Goal: Use online tool/utility: Utilize a website feature to perform a specific function

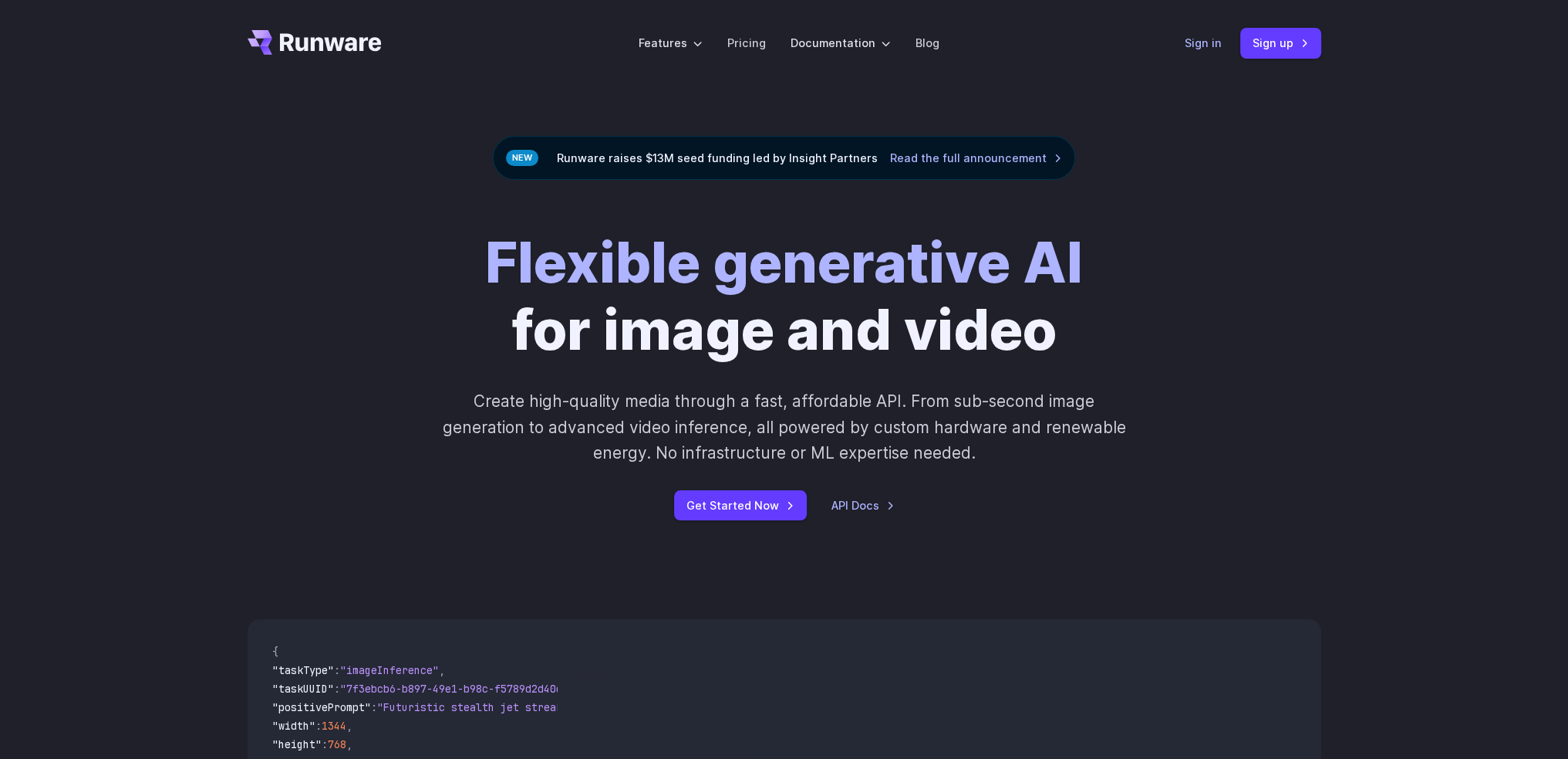
click at [1197, 51] on link "Sign in" at bounding box center [1204, 42] width 37 height 18
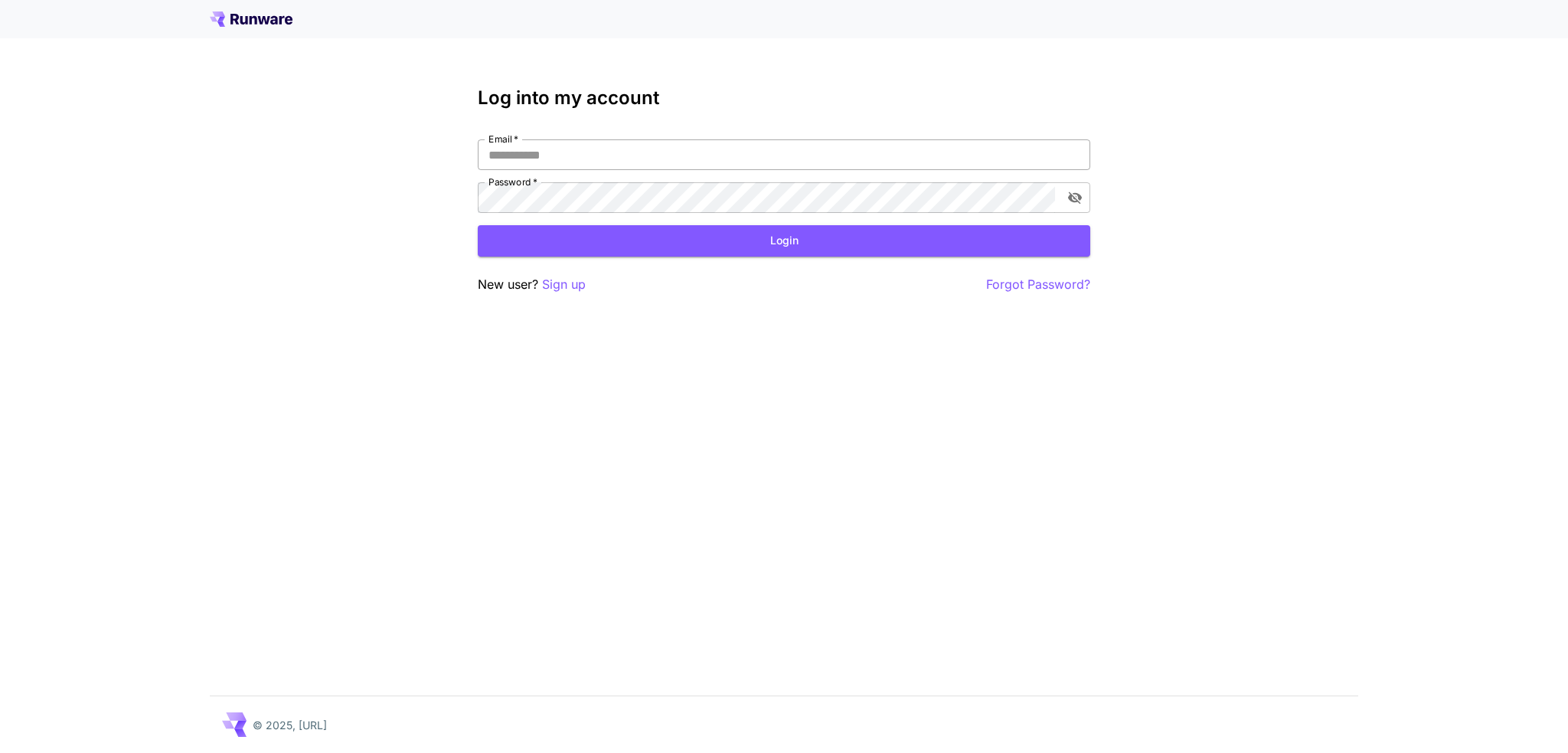
click at [632, 159] on input "Email   *" at bounding box center [784, 154] width 612 height 30
type input "**********"
click button "Login" at bounding box center [784, 241] width 612 height 31
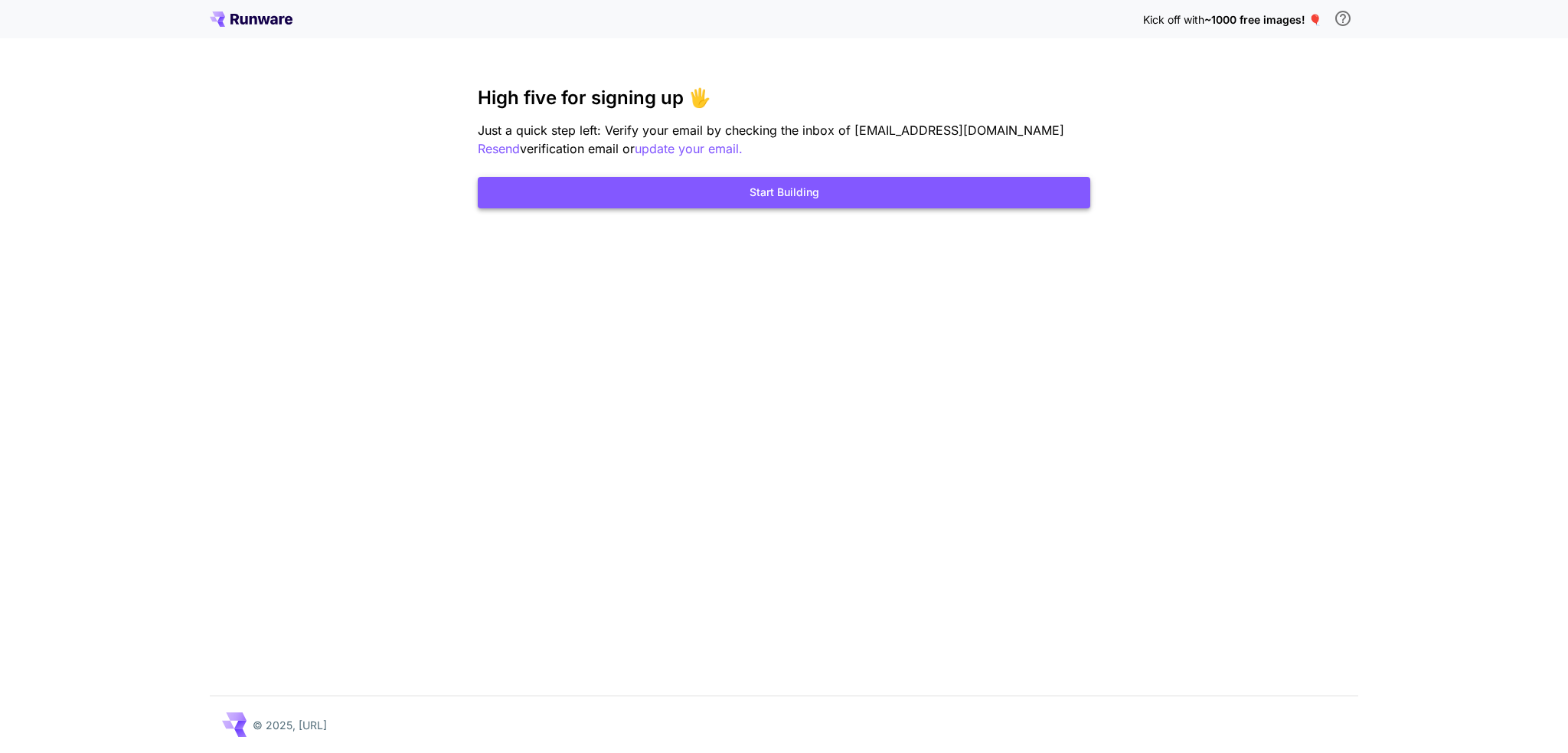
click at [727, 192] on button "Start Building" at bounding box center [784, 193] width 612 height 31
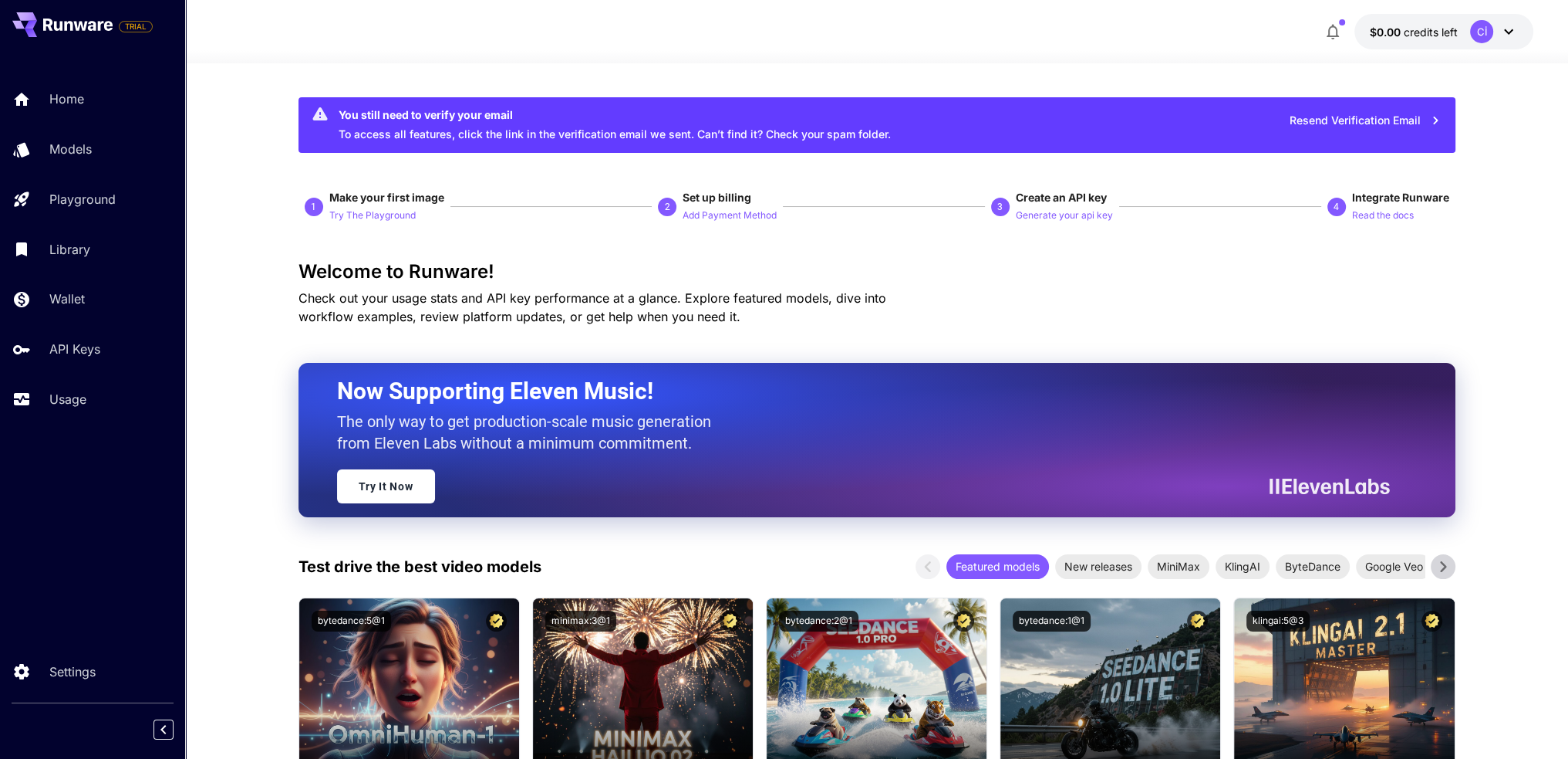
click at [1507, 30] on icon at bounding box center [1509, 32] width 19 height 19
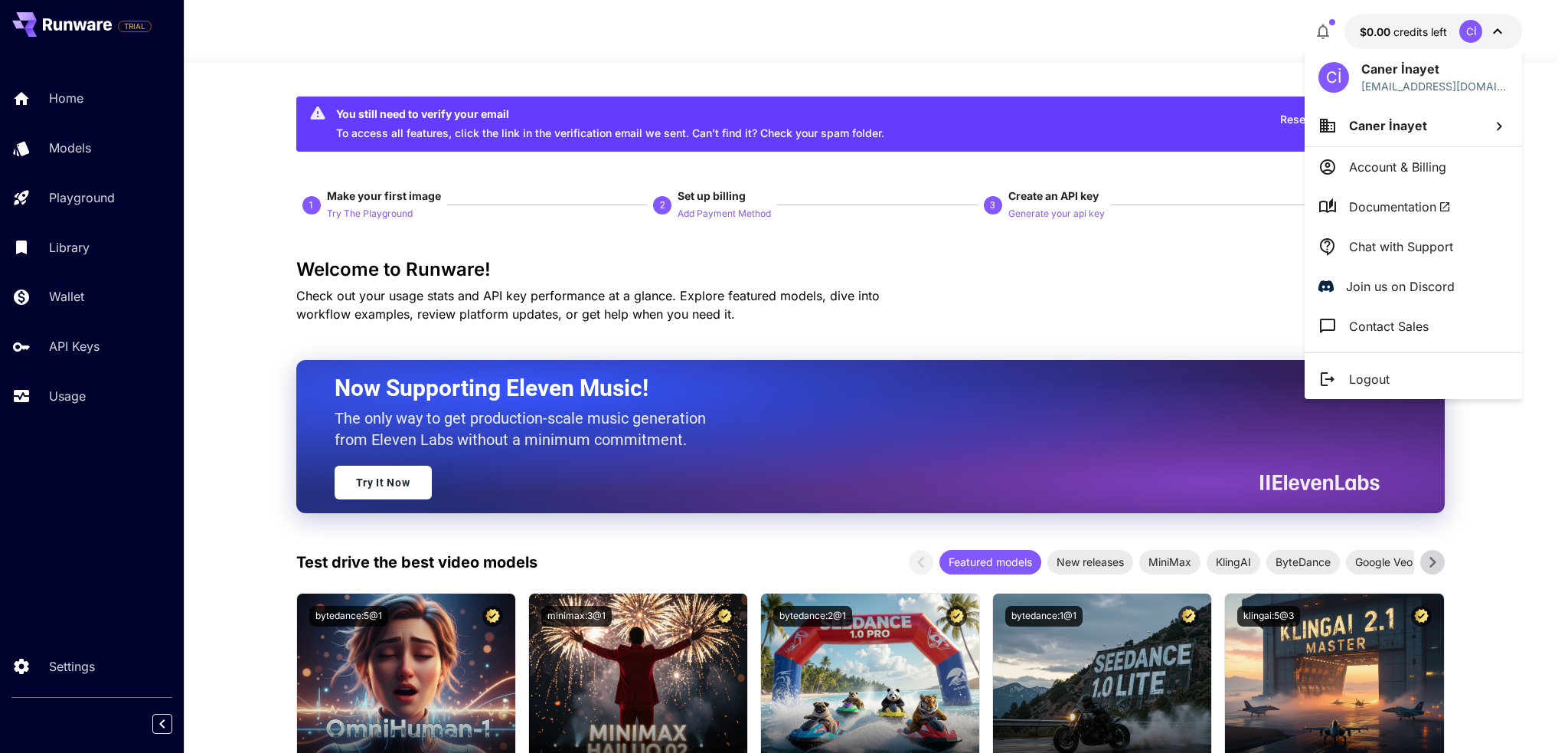
click at [1137, 300] on div at bounding box center [784, 376] width 1568 height 753
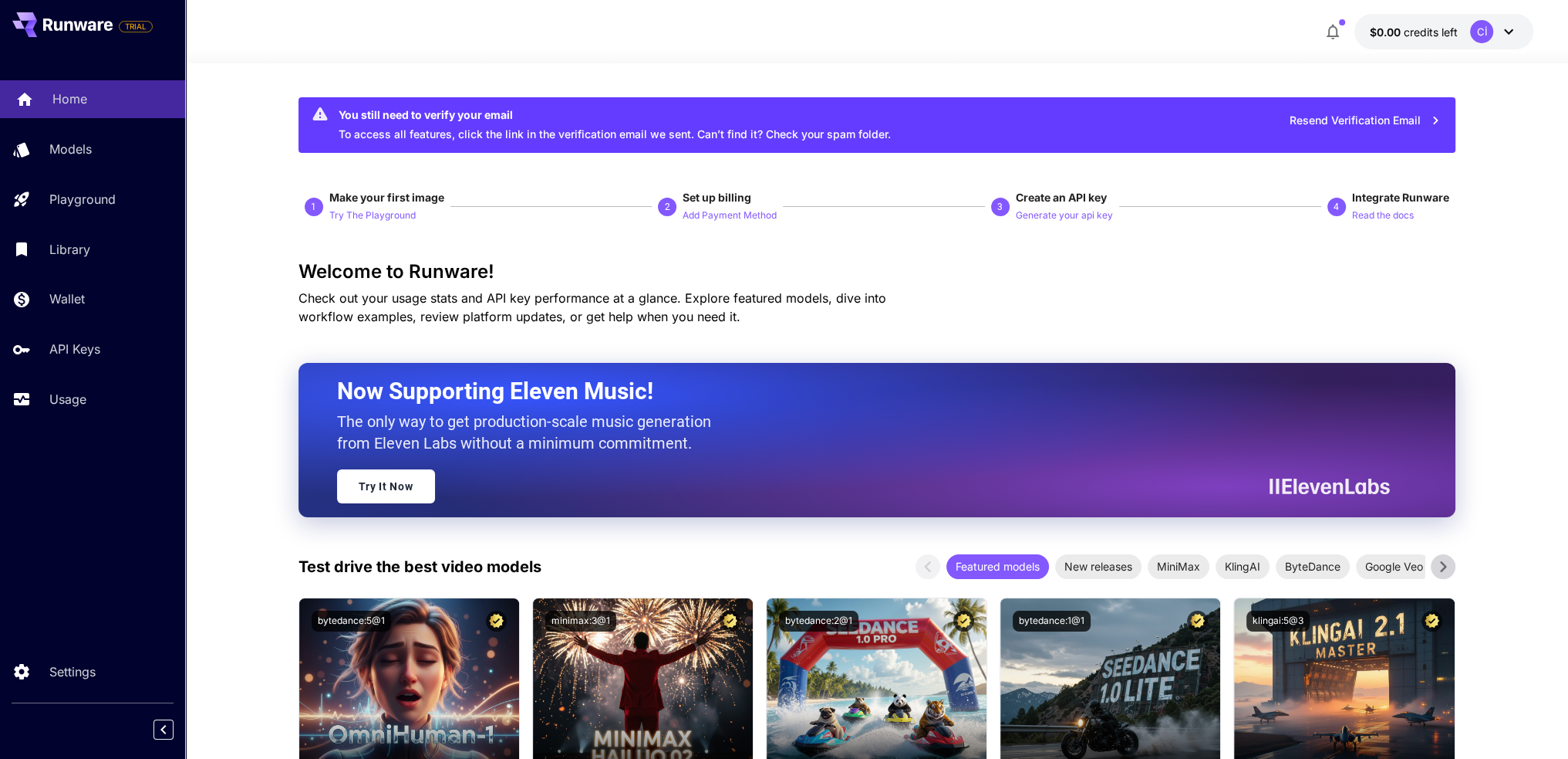
click at [101, 95] on div "Home" at bounding box center [112, 99] width 120 height 19
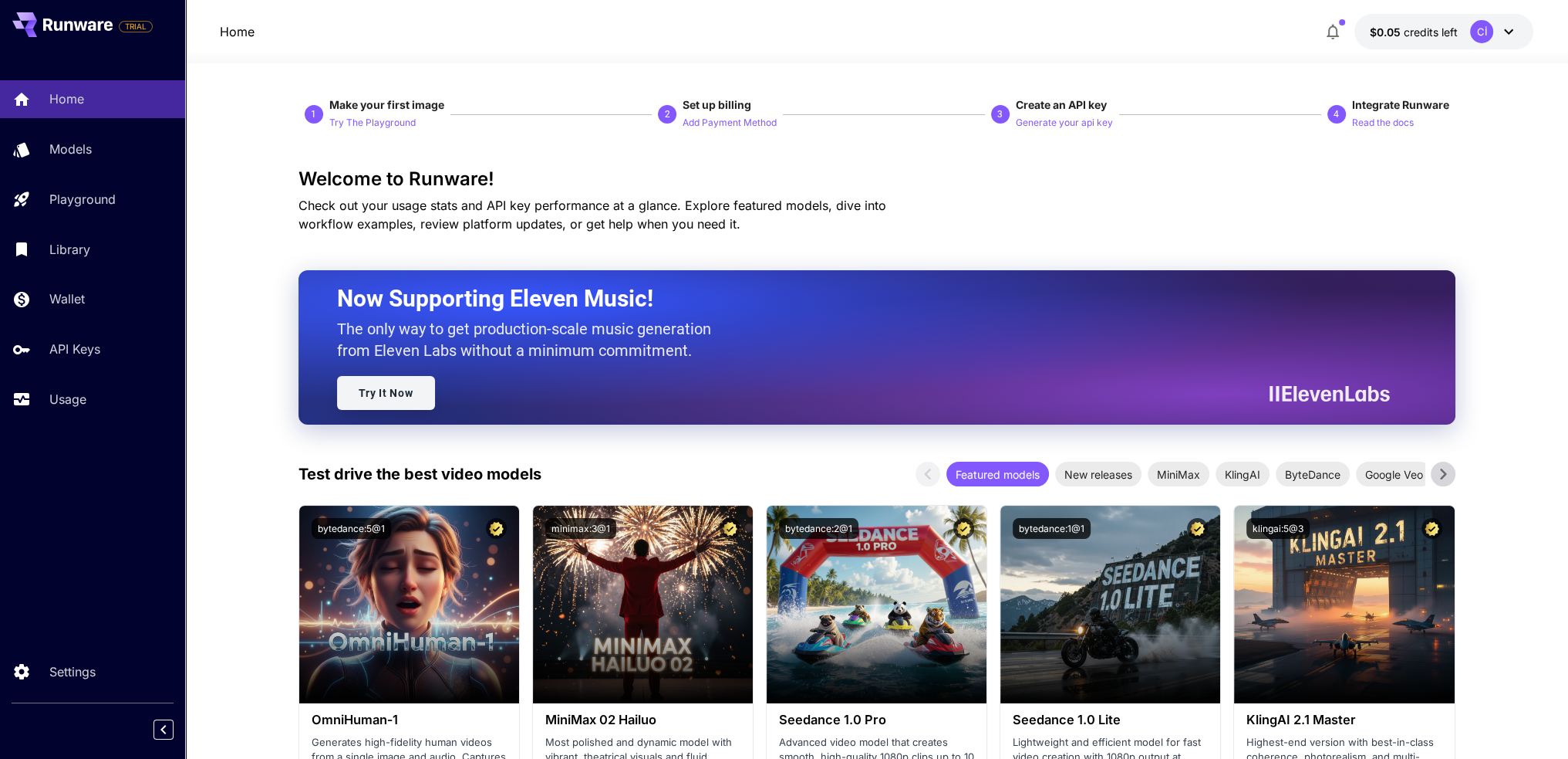
click at [420, 397] on link "Try It Now" at bounding box center [386, 393] width 98 height 34
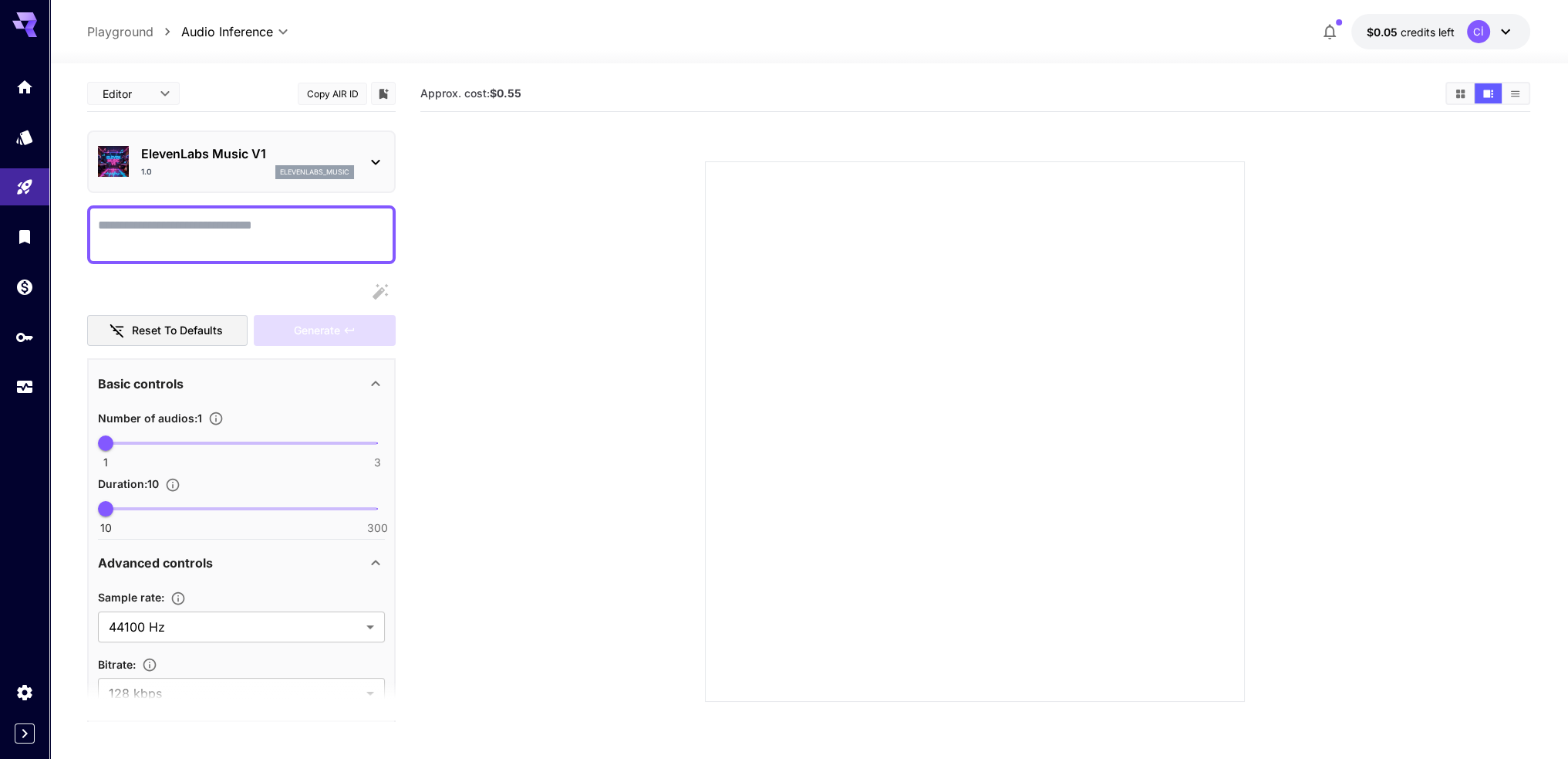
click at [284, 251] on textarea "Display cost in response" at bounding box center [241, 235] width 287 height 38
click at [989, 314] on div at bounding box center [975, 430] width 540 height 540
click at [987, 228] on div at bounding box center [975, 430] width 540 height 540
drag, startPoint x: 888, startPoint y: 201, endPoint x: 920, endPoint y: 263, distance: 69.8
click at [920, 263] on div at bounding box center [975, 430] width 540 height 540
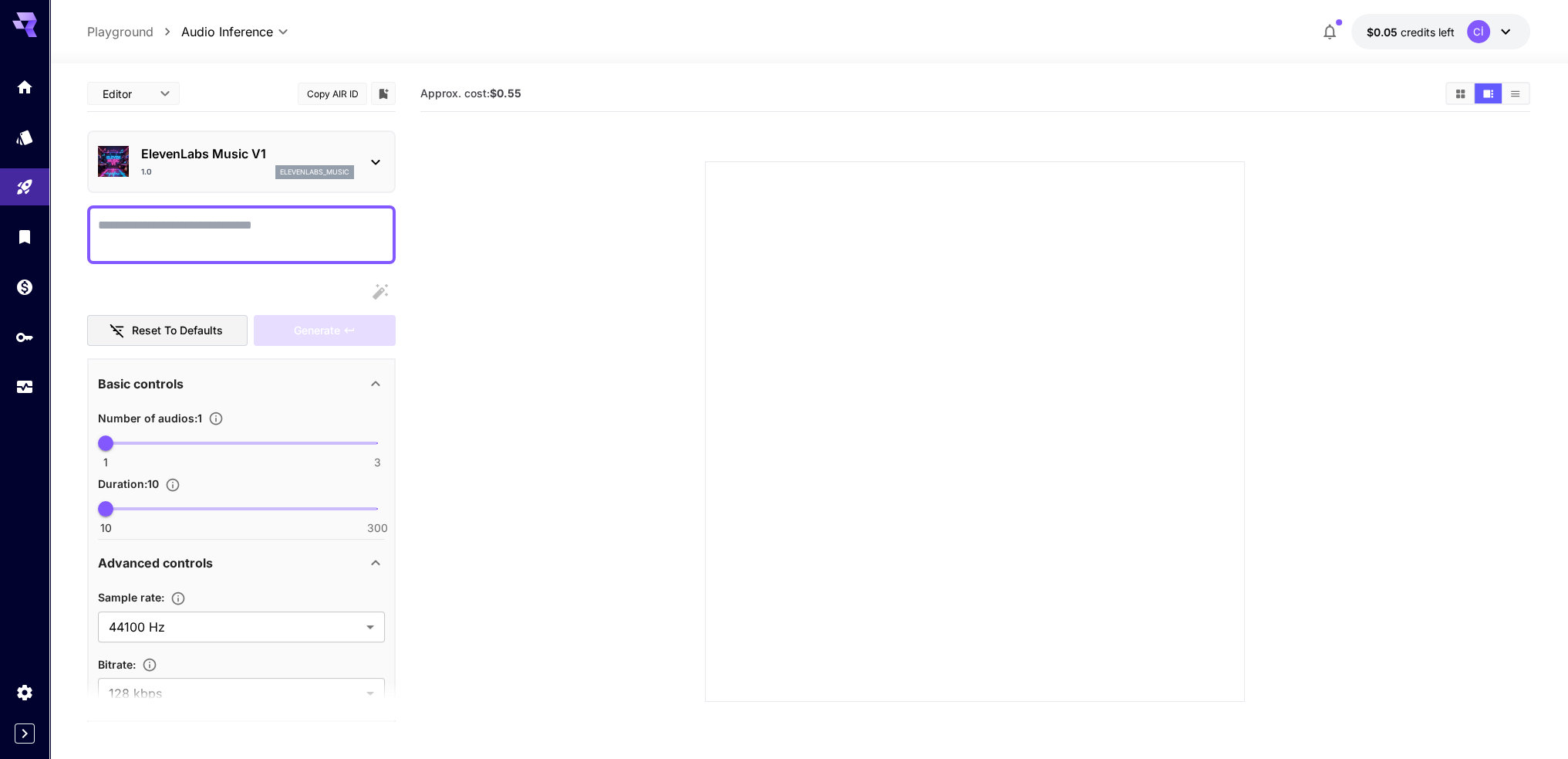
drag, startPoint x: 830, startPoint y: 266, endPoint x: 587, endPoint y: 182, distance: 257.1
click at [830, 266] on div at bounding box center [975, 430] width 540 height 540
click at [344, 180] on div "ElevenLabs Music V1 1.0 elevenlabs_music" at bounding box center [241, 162] width 287 height 47
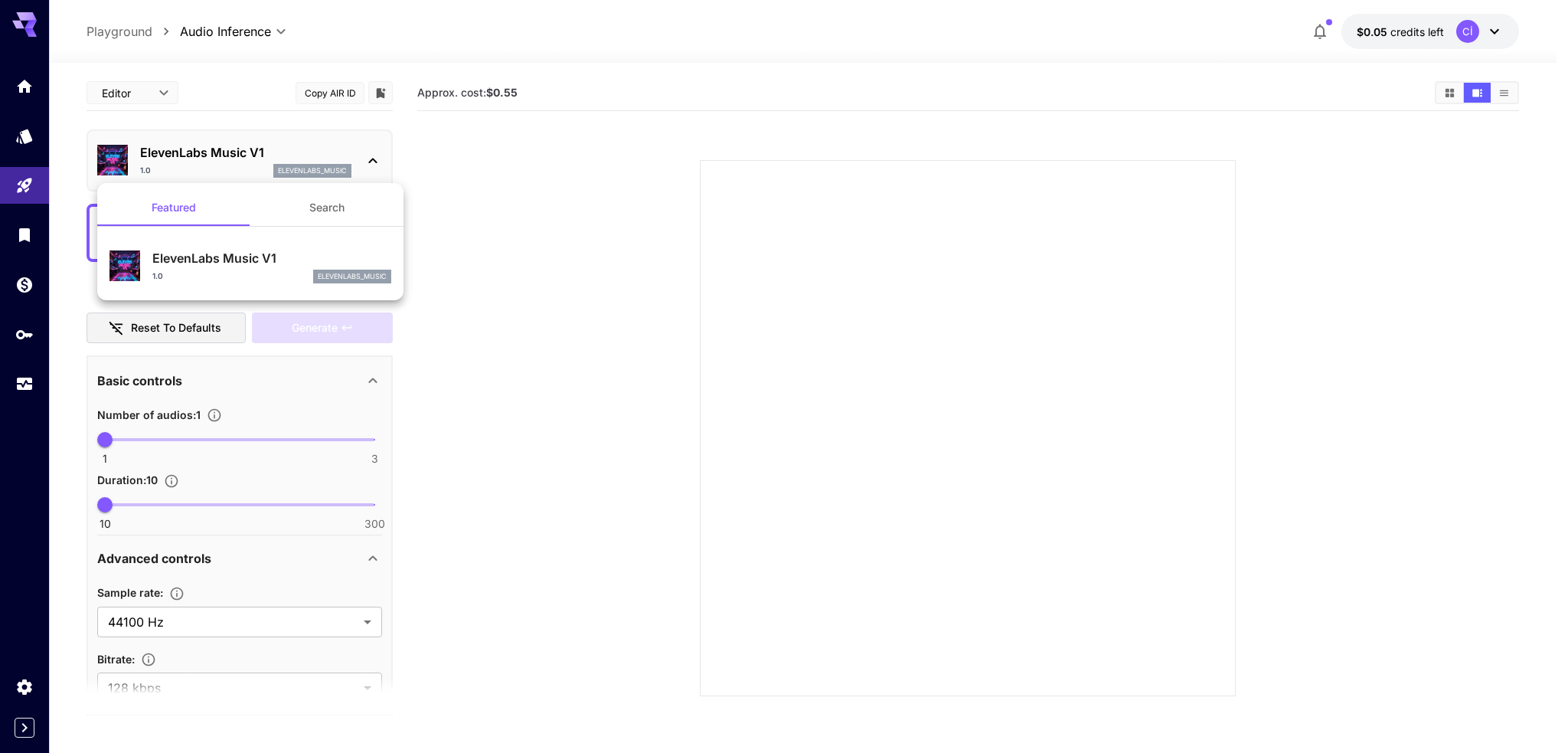
click at [366, 151] on div at bounding box center [784, 376] width 1568 height 753
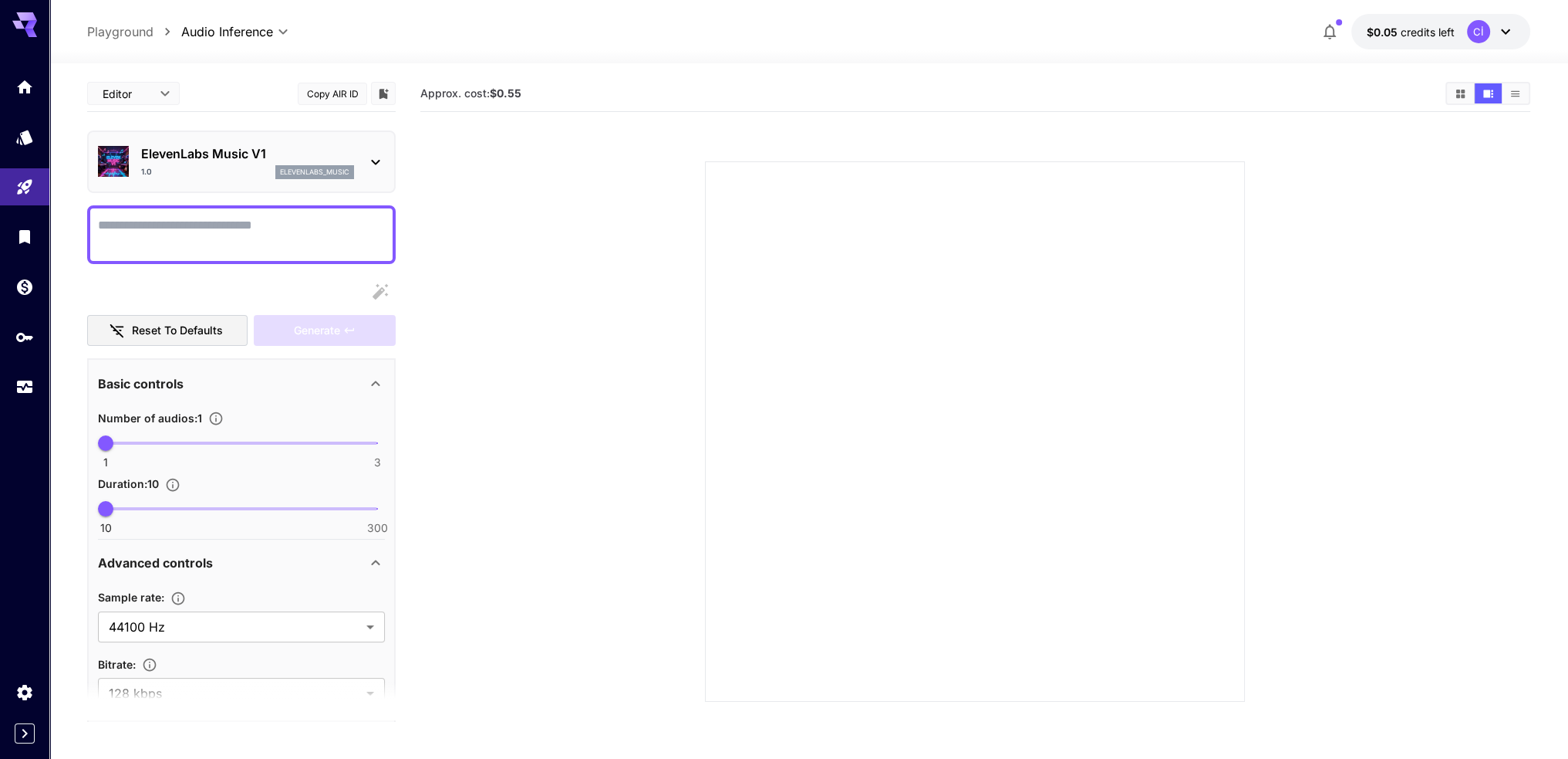
click at [260, 246] on textarea "Display cost in response" at bounding box center [241, 235] width 287 height 38
click at [370, 288] on div at bounding box center [241, 291] width 309 height 31
click at [384, 291] on div at bounding box center [241, 291] width 309 height 31
click at [311, 233] on textarea "Display cost in response" at bounding box center [241, 235] width 287 height 38
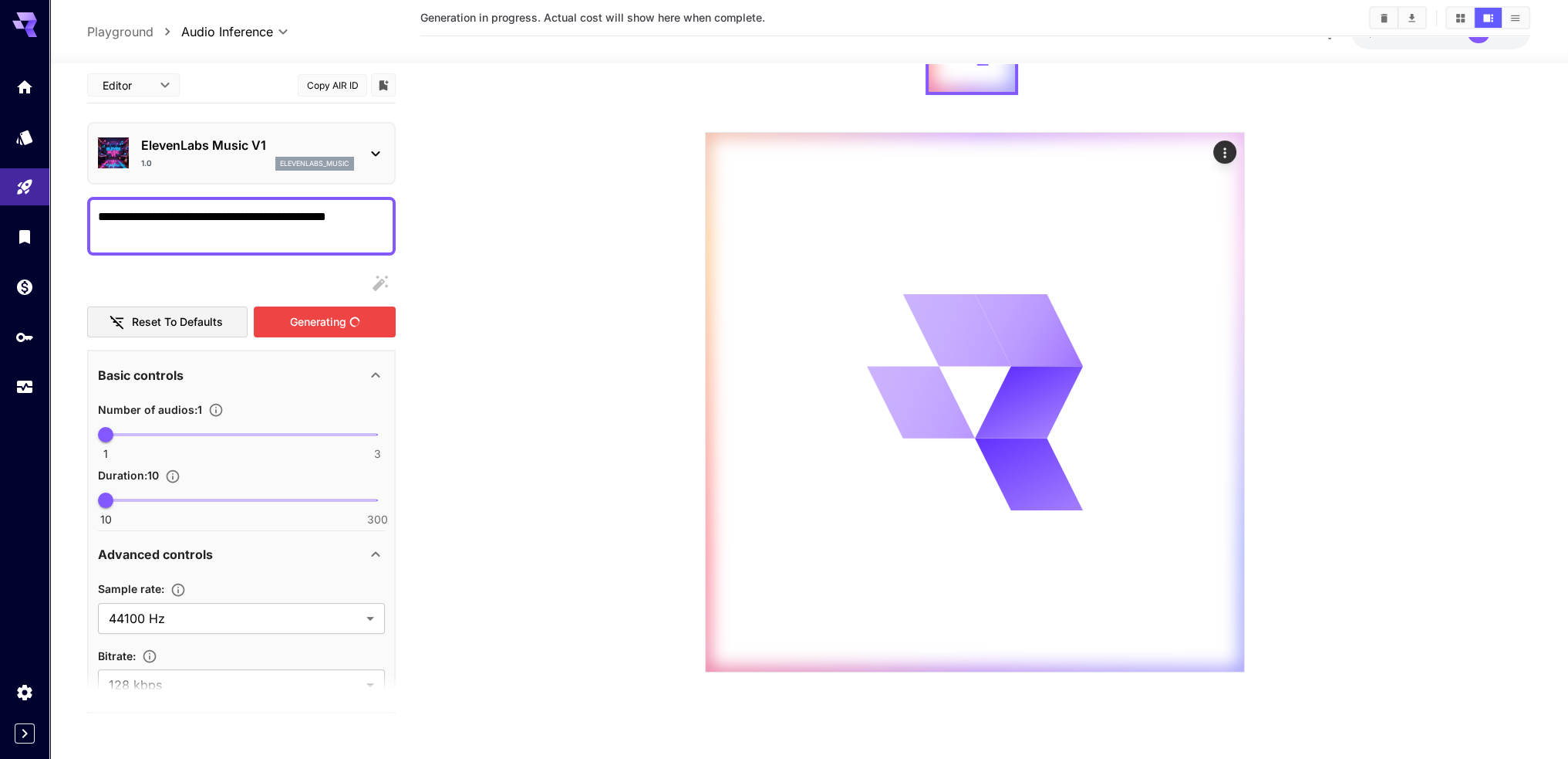
scroll to position [90, 0]
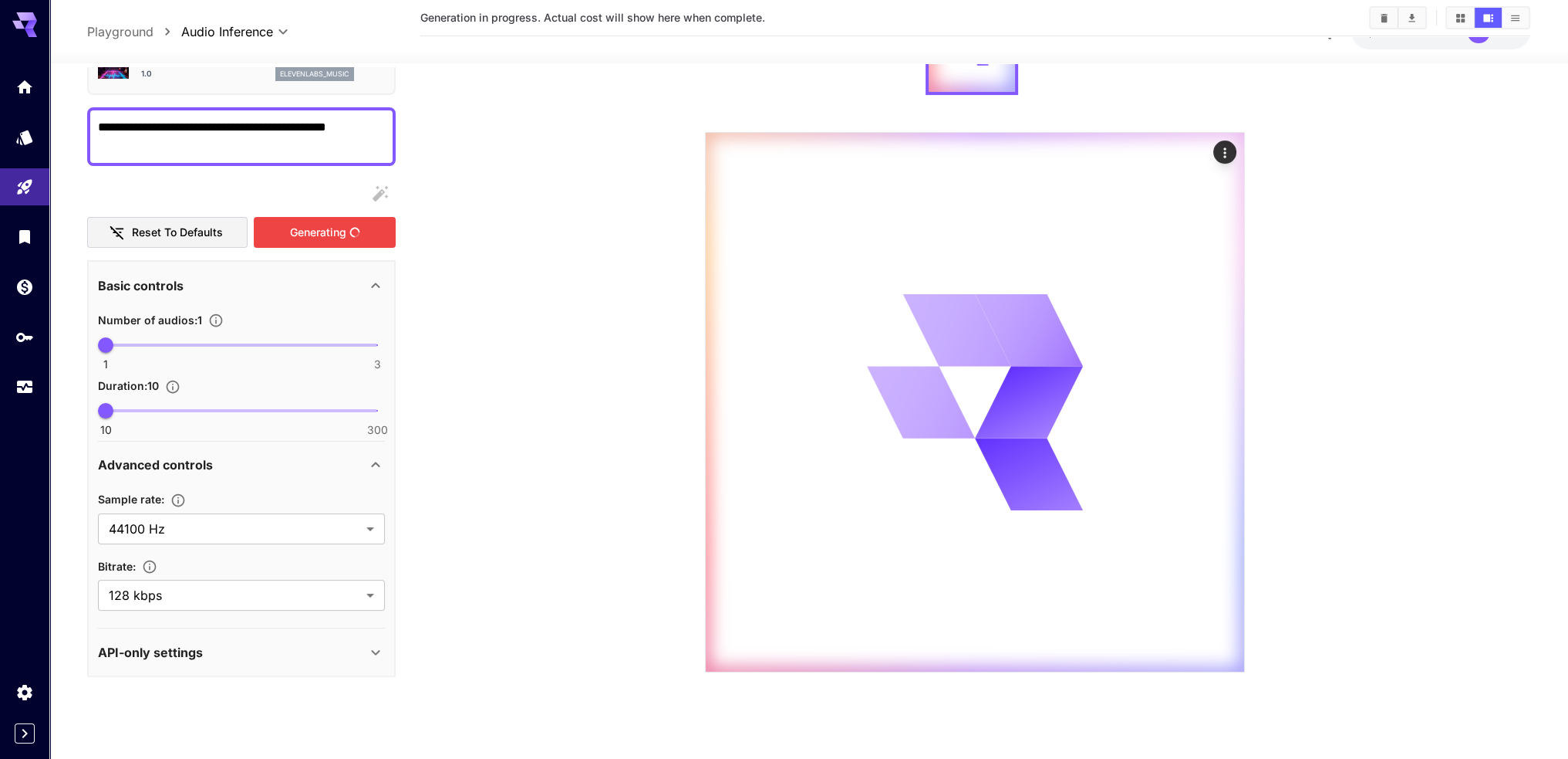
type textarea "**********"
click at [353, 643] on div "API-only settings" at bounding box center [232, 651] width 268 height 19
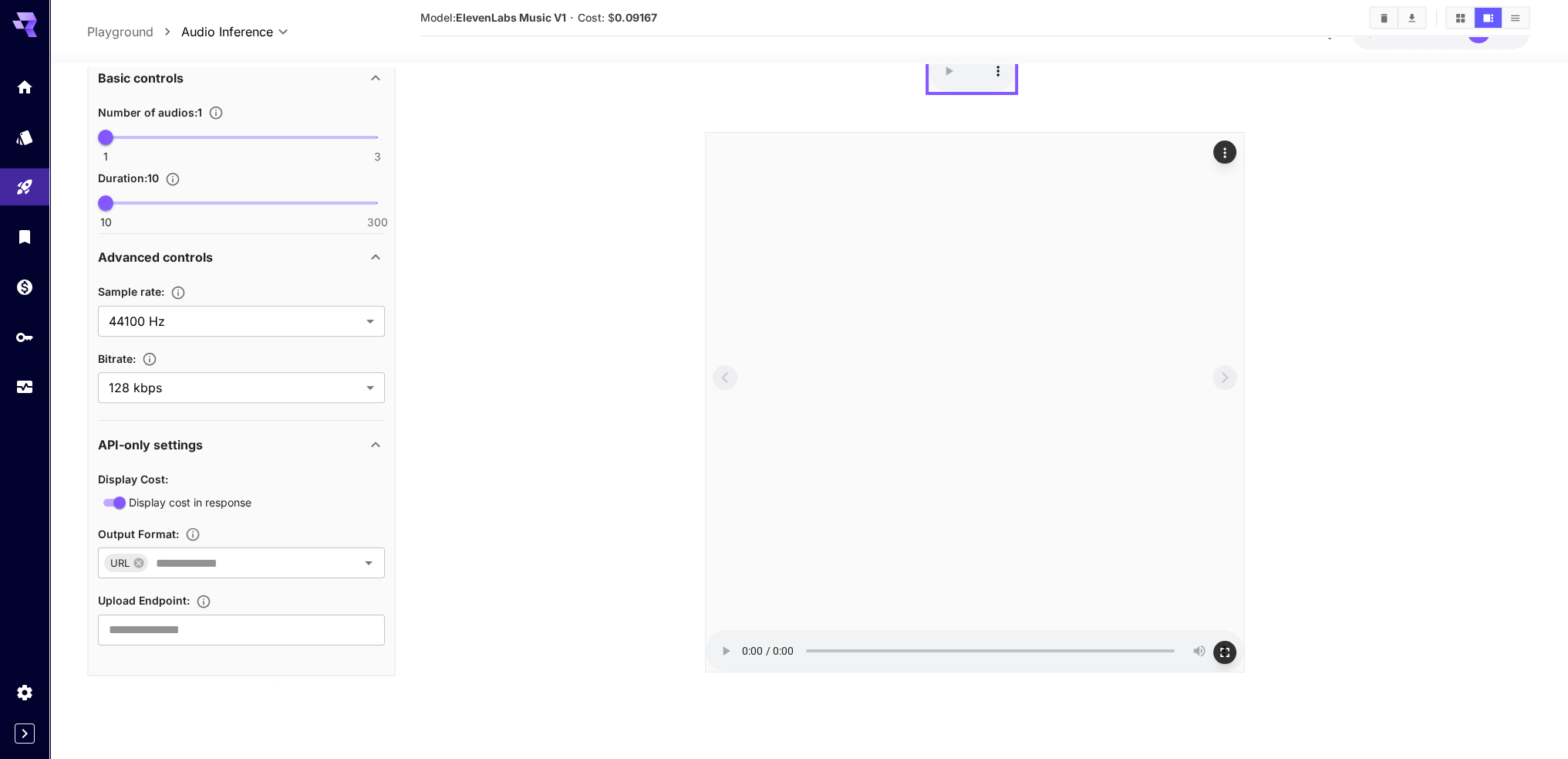
scroll to position [0, 0]
